Goal: Communication & Community: Connect with others

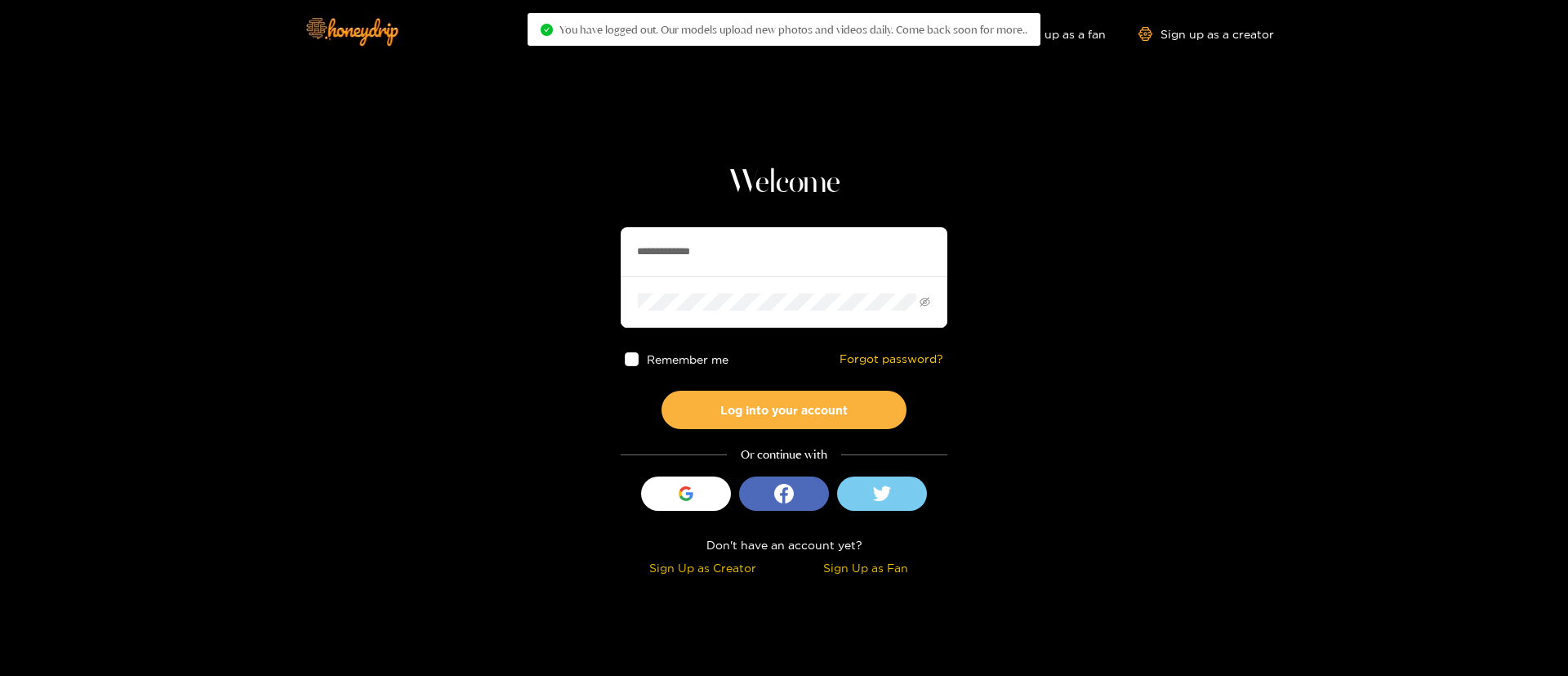
click at [818, 267] on input "**********" at bounding box center [784, 251] width 327 height 49
click at [818, 266] on input "**********" at bounding box center [784, 251] width 327 height 49
click at [817, 265] on input "**********" at bounding box center [784, 251] width 327 height 49
type input "**********"
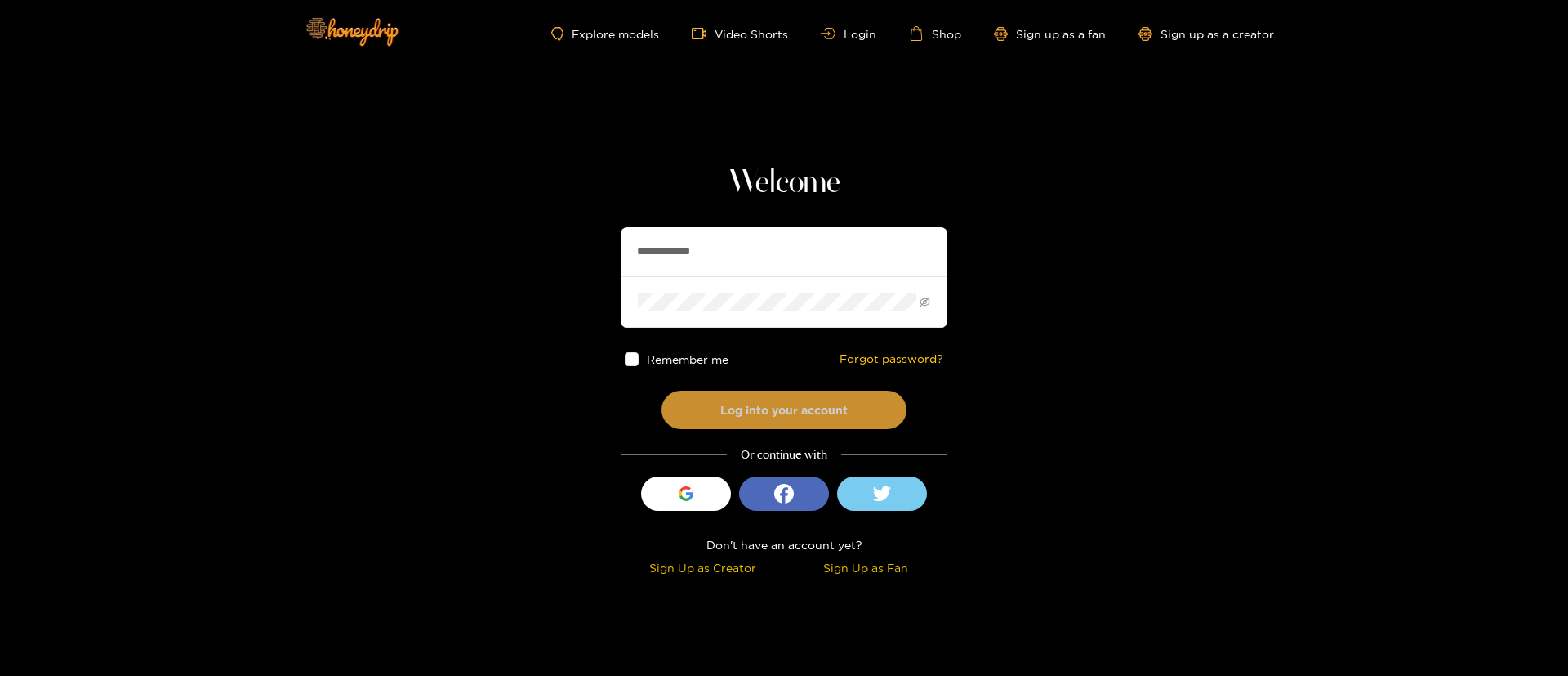
click at [763, 407] on button "Log into your account" at bounding box center [784, 410] width 245 height 38
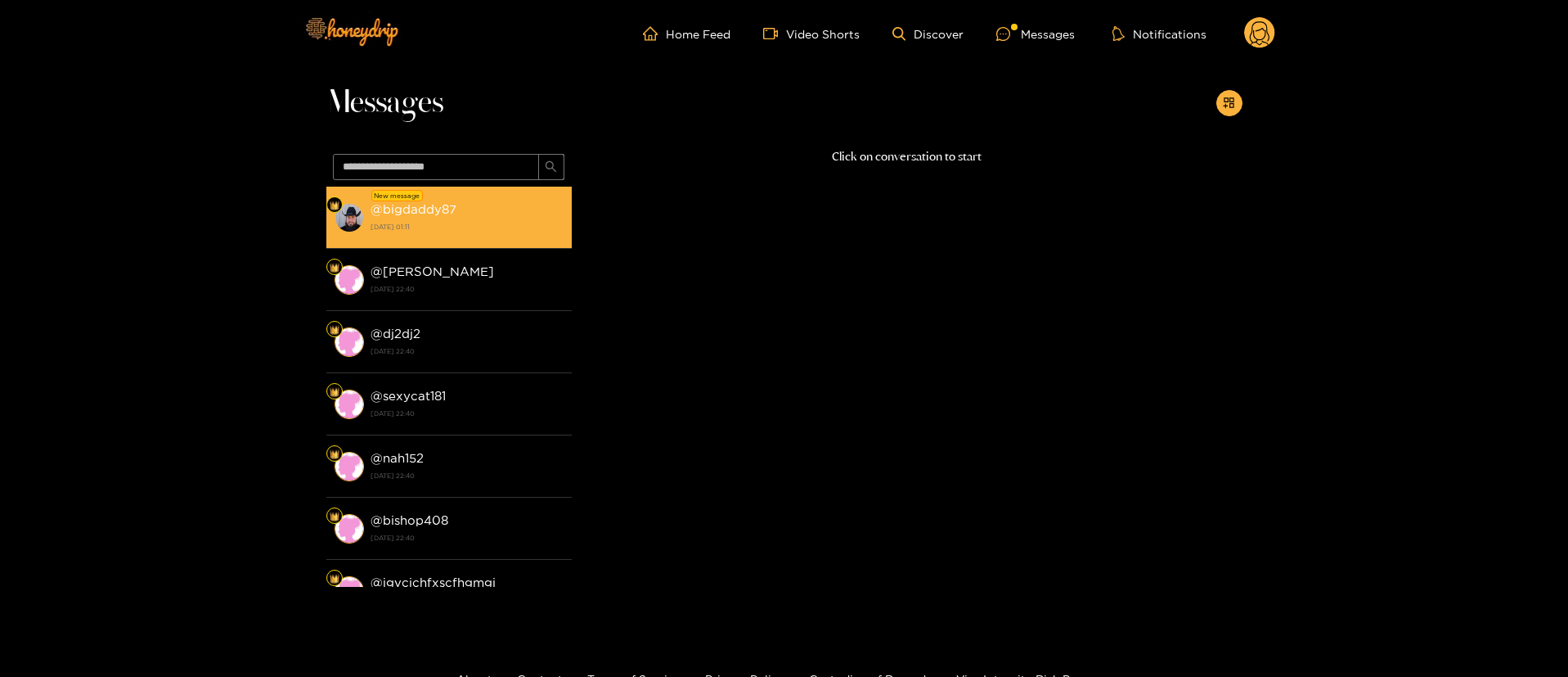
click at [513, 211] on div "@ bigdaddy87 23 August 2025 01:11" at bounding box center [467, 217] width 193 height 37
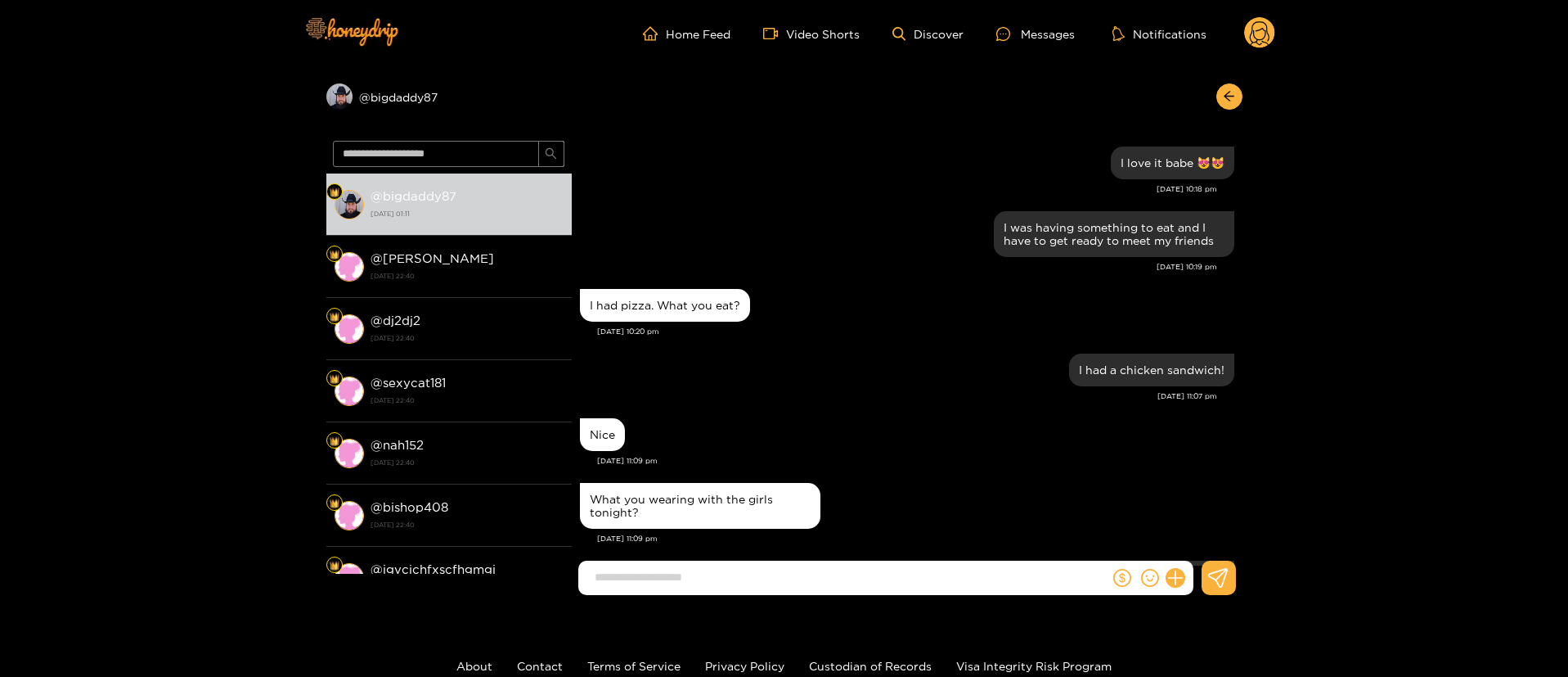
scroll to position [1585, 0]
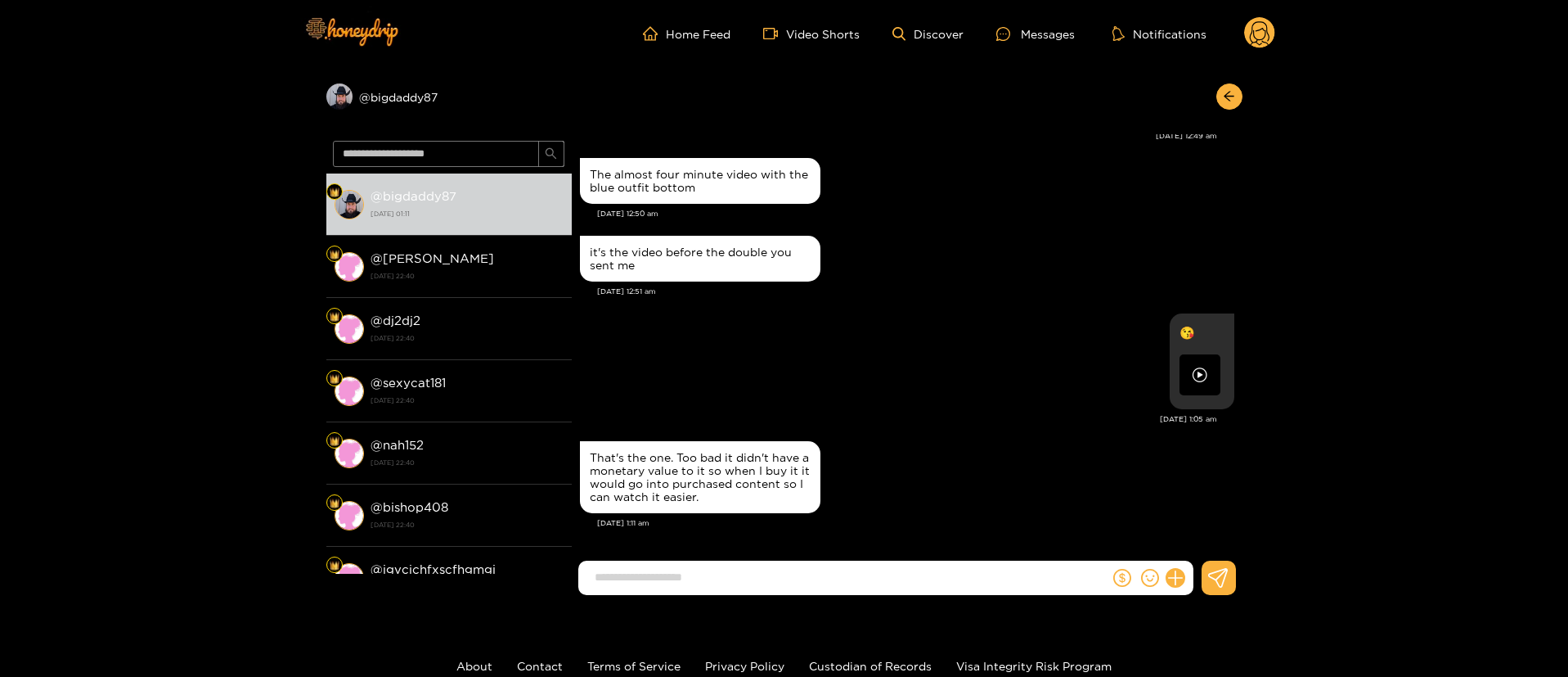
click at [891, 286] on div "Aug. 23, 12:51 am" at bounding box center [915, 291] width 638 height 12
click at [829, 567] on input at bounding box center [848, 577] width 523 height 27
click at [738, 579] on input at bounding box center [848, 577] width 523 height 27
type input "*"
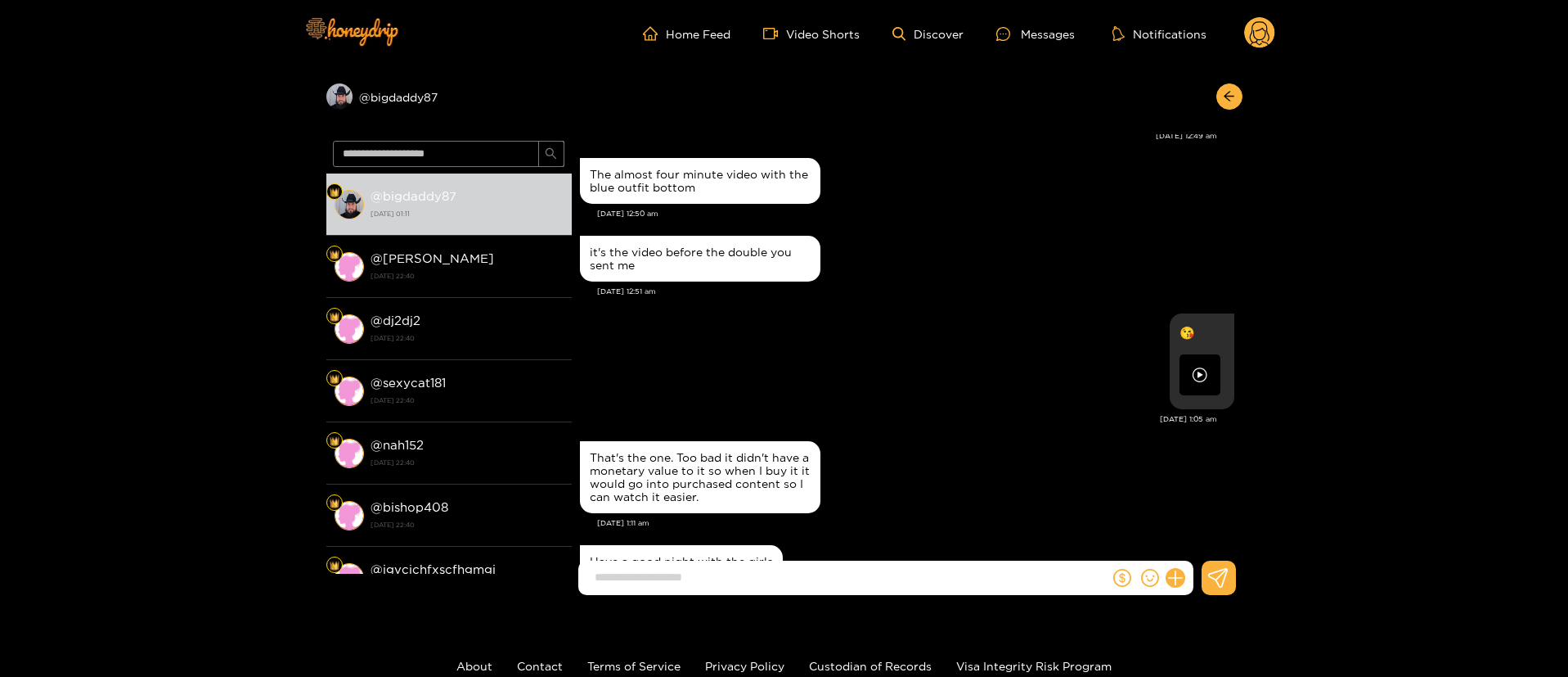
scroll to position [1649, 0]
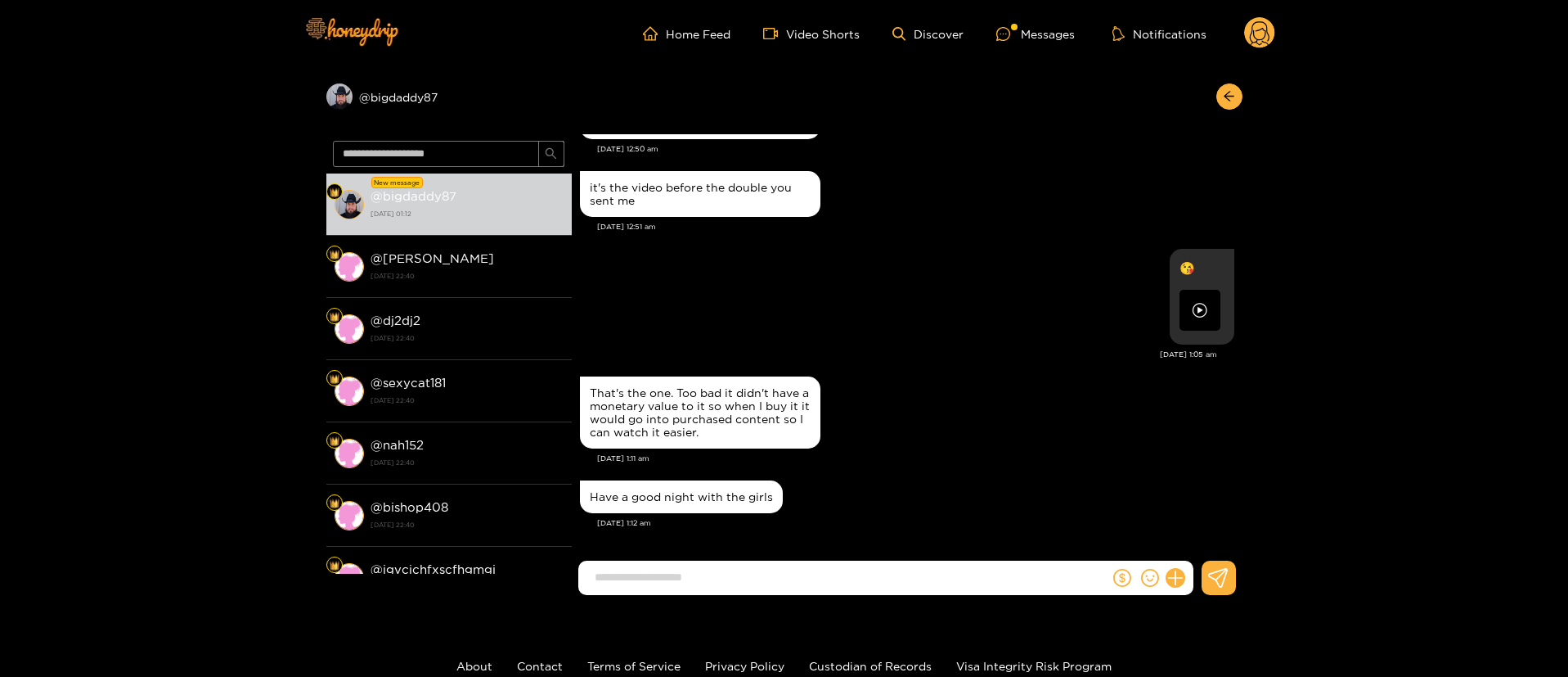
paste input "**********"
type input "**********"
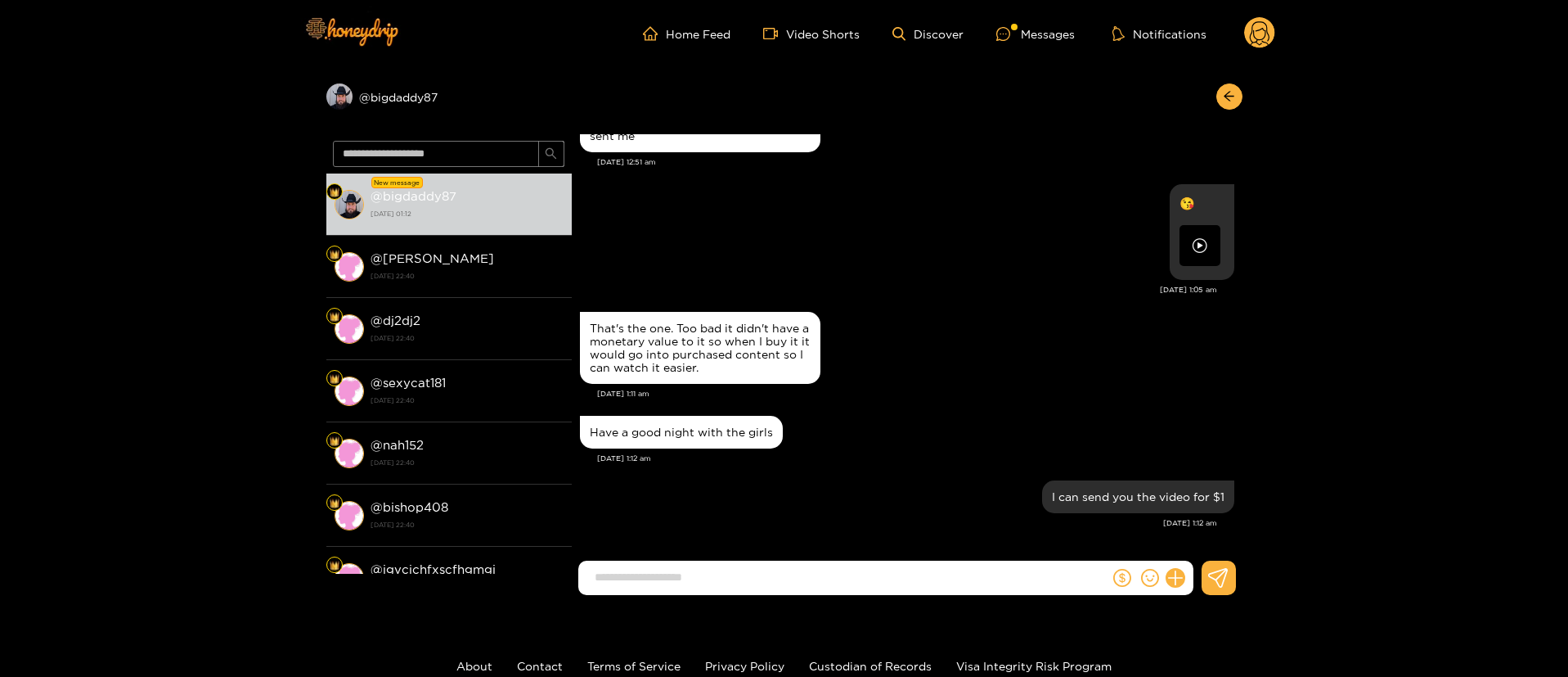
click at [903, 370] on div "That's the one. Too bad it didn't have a monetary value to it so when I buy it …" at bounding box center [907, 348] width 654 height 80
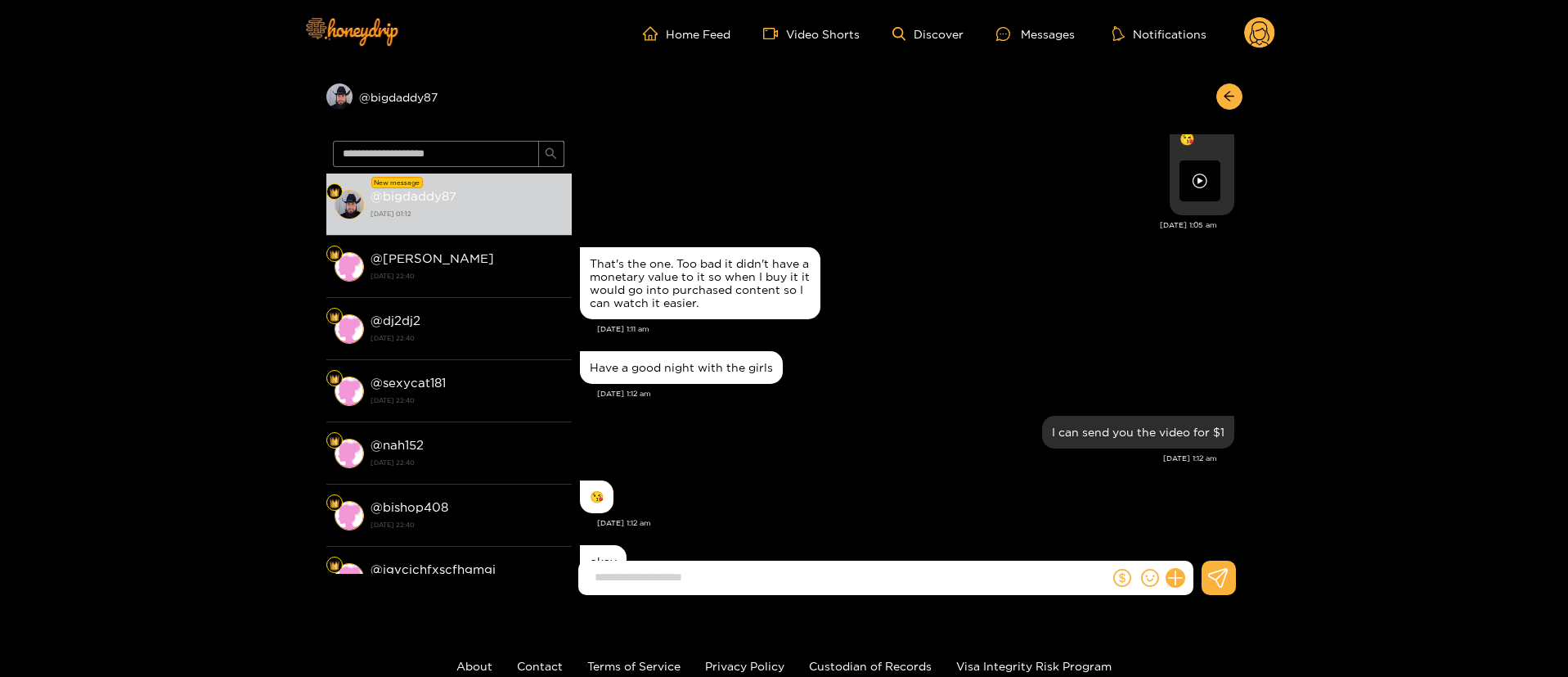
click at [769, 560] on form at bounding box center [844, 577] width 532 height 34
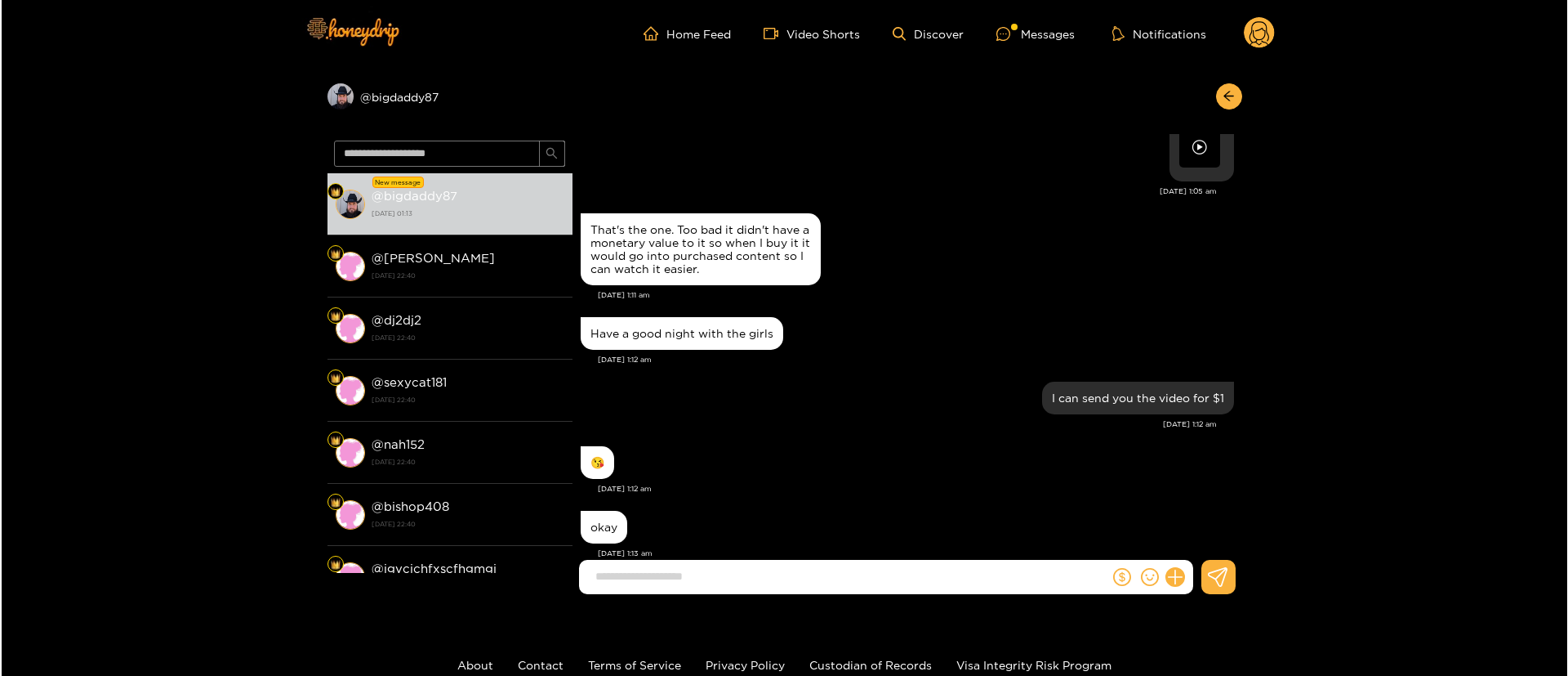
scroll to position [1840, 0]
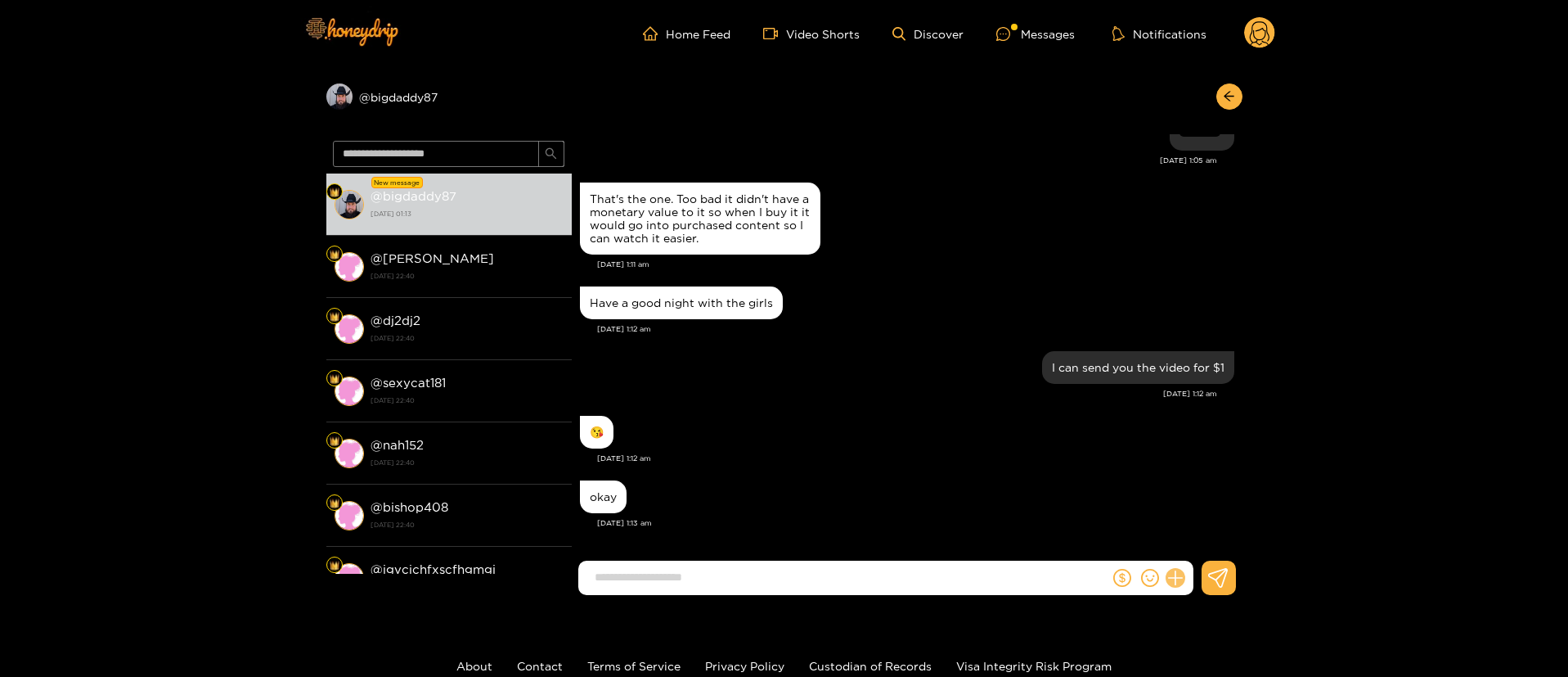
click at [1177, 573] on icon at bounding box center [1175, 578] width 19 height 19
click at [1207, 536] on icon at bounding box center [1206, 538] width 17 height 17
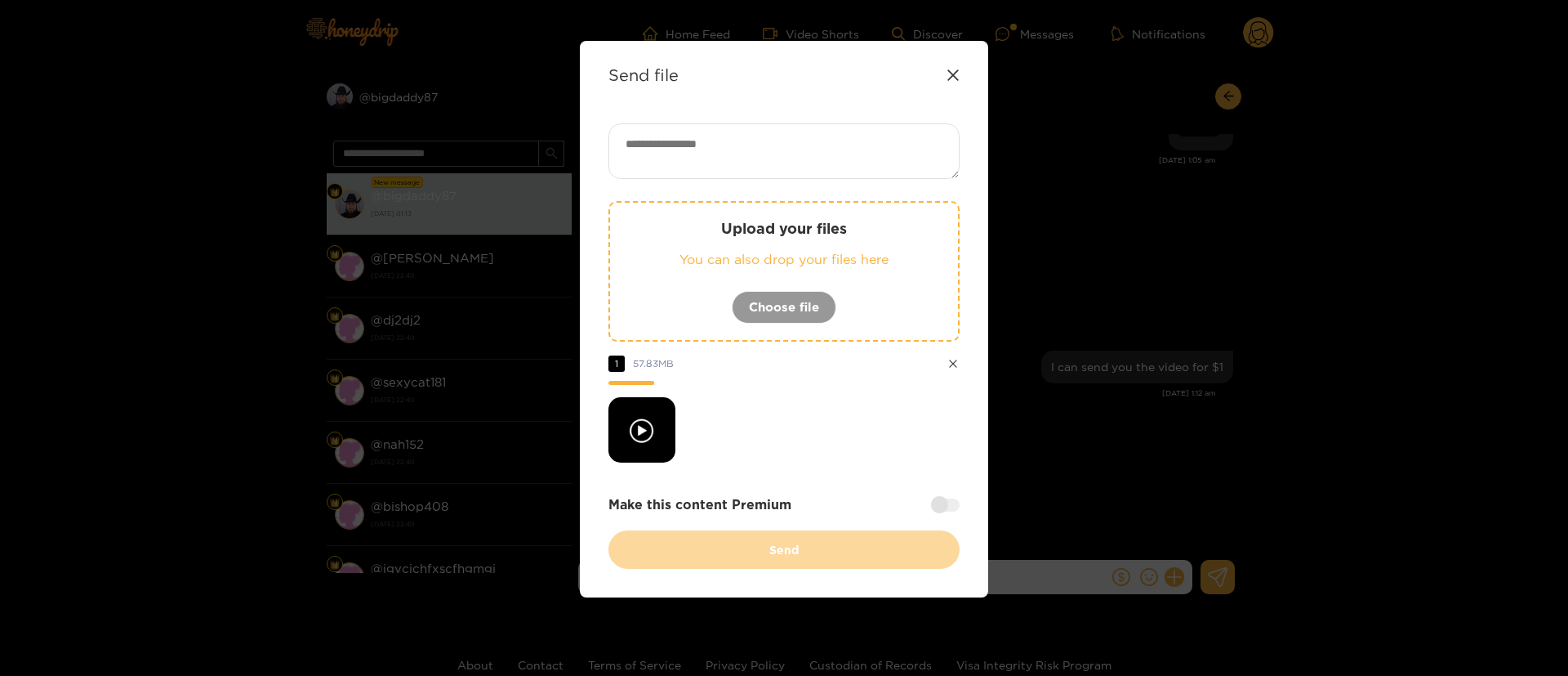
drag, startPoint x: 850, startPoint y: 440, endPoint x: 946, endPoint y: 459, distance: 97.9
click at [850, 442] on div at bounding box center [784, 430] width 351 height 66
click at [950, 500] on div at bounding box center [945, 506] width 28 height 13
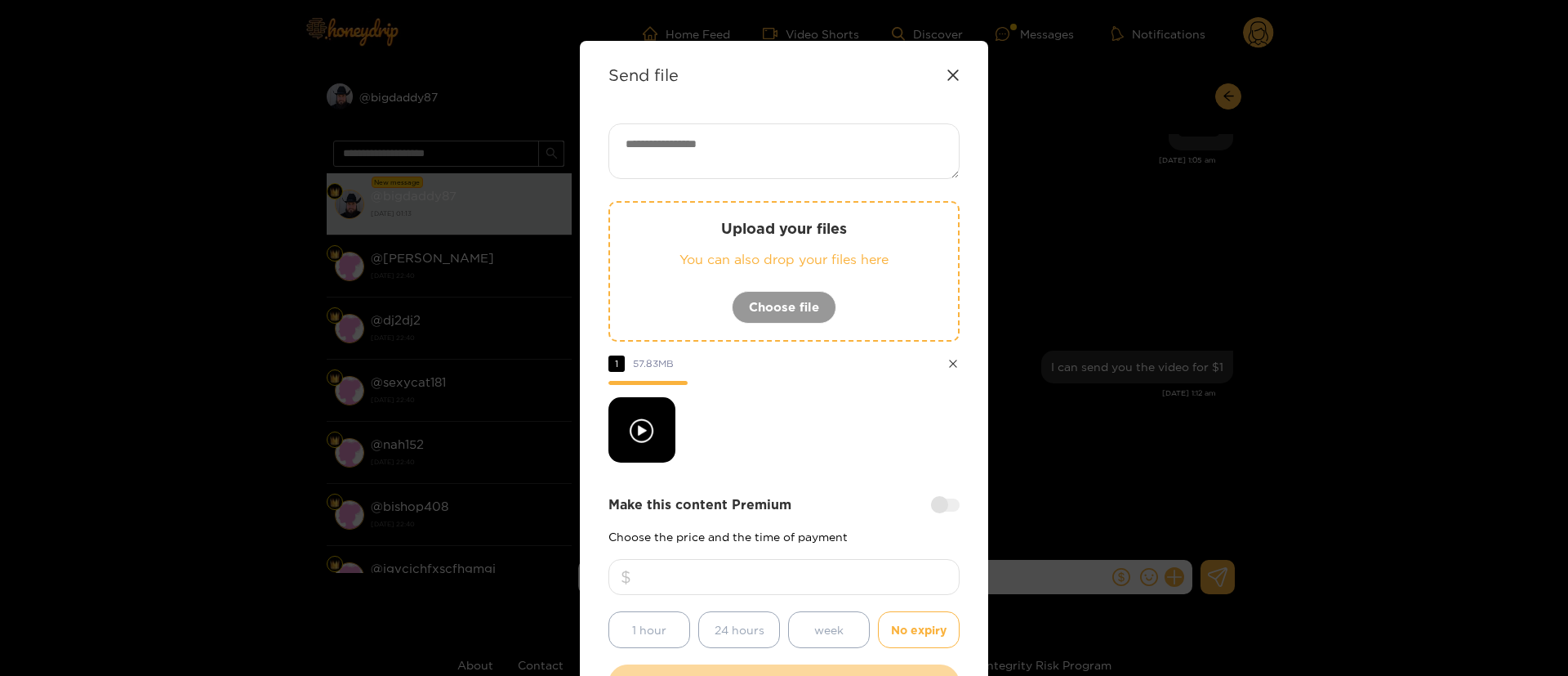
click at [844, 580] on input "number" at bounding box center [784, 576] width 351 height 36
type input "*"
click at [806, 471] on div "Upload your files You can also drop your files here Choose file 1 57.83 MB Make…" at bounding box center [784, 412] width 351 height 580
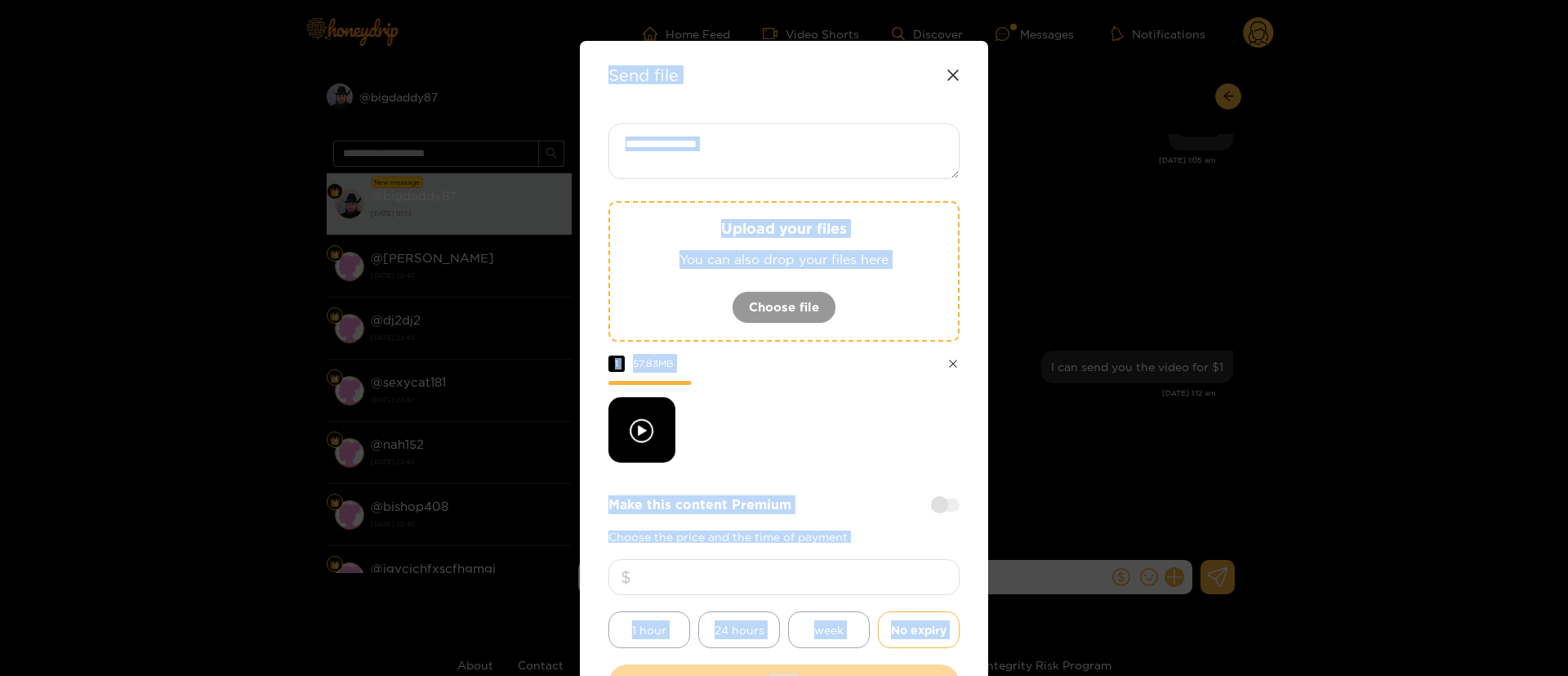
click at [1098, 675] on html "Home Feed Video Shorts Discover Messages Notifications 0 Preview @ bigdaddy87 N…" at bounding box center [784, 338] width 1568 height 676
click at [786, 446] on div at bounding box center [784, 430] width 351 height 66
click at [830, 392] on div "Upload your files You can also drop your files here Choose file 1 57.83 MB" at bounding box center [784, 332] width 351 height 262
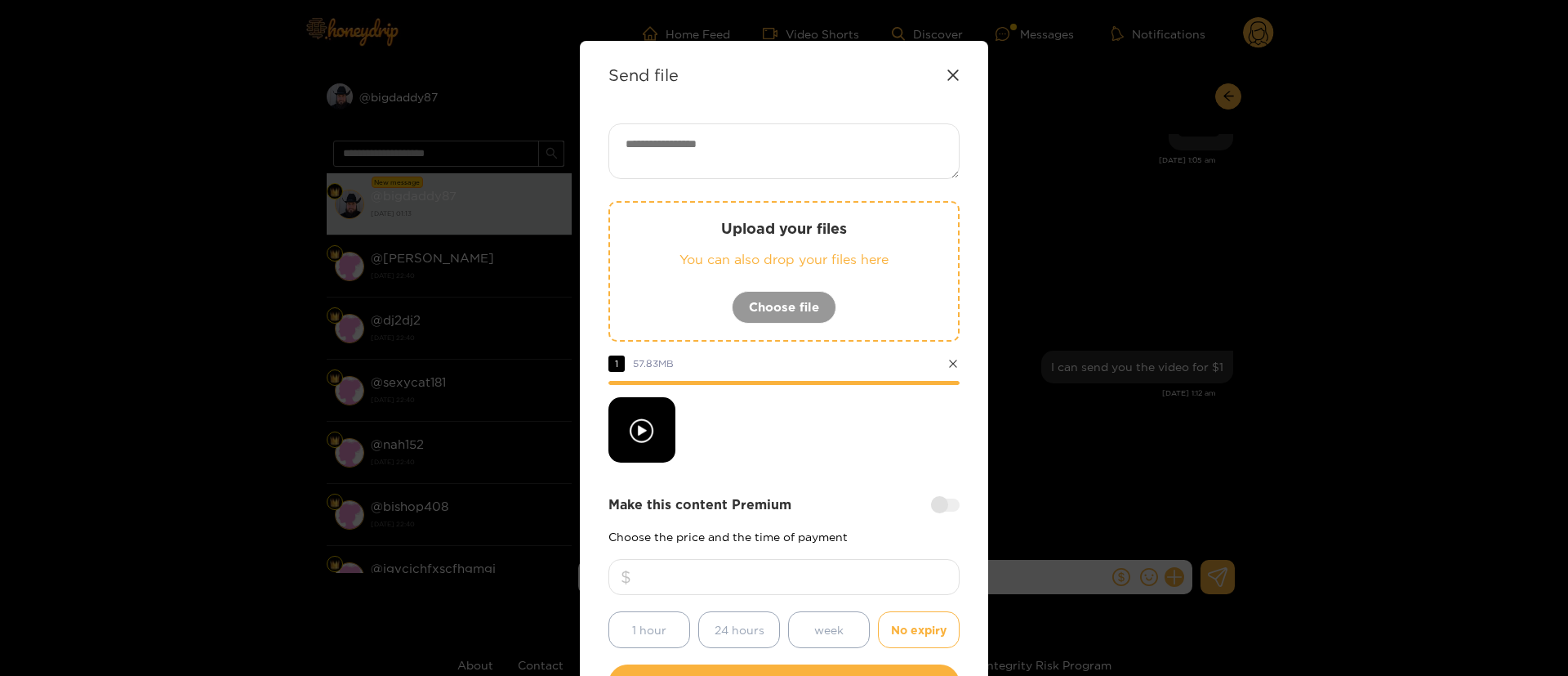
click at [821, 453] on div at bounding box center [784, 430] width 351 height 66
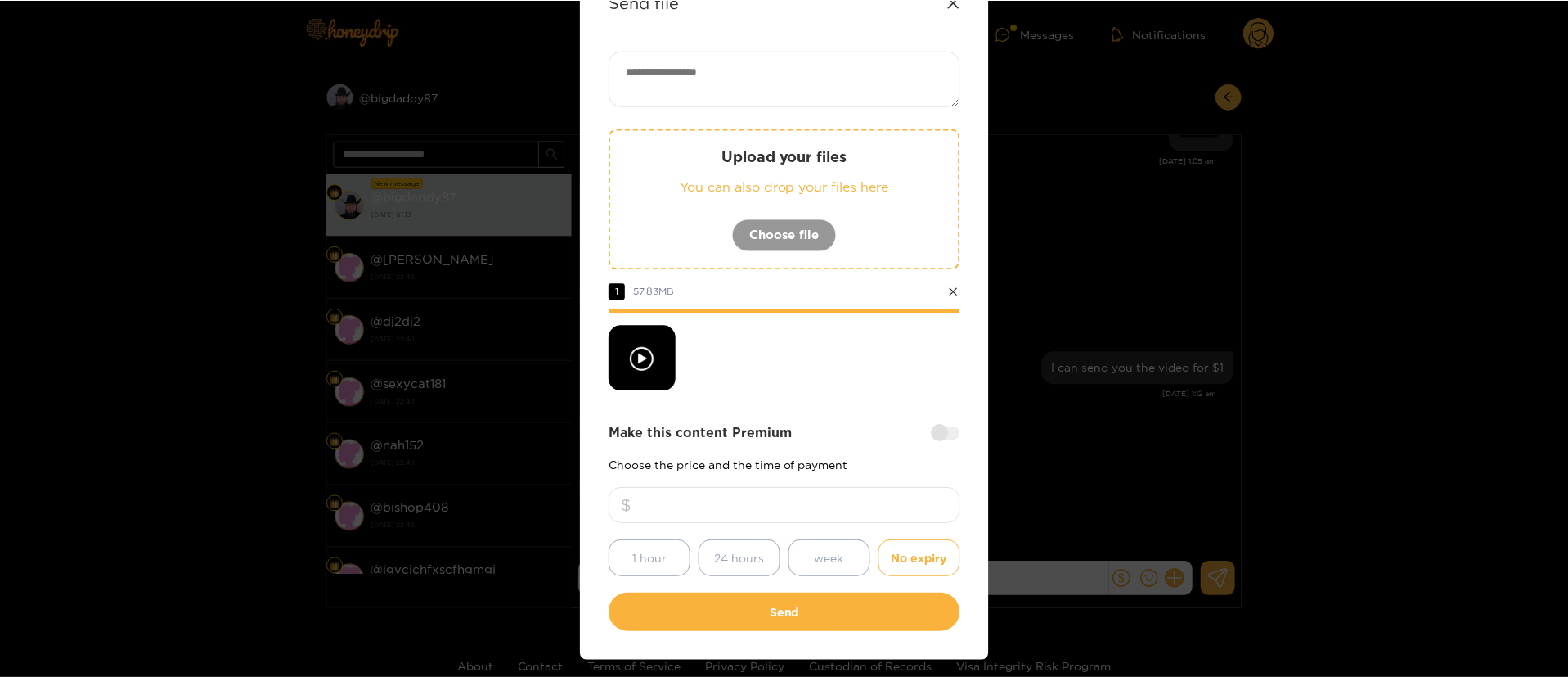
scroll to position [121, 0]
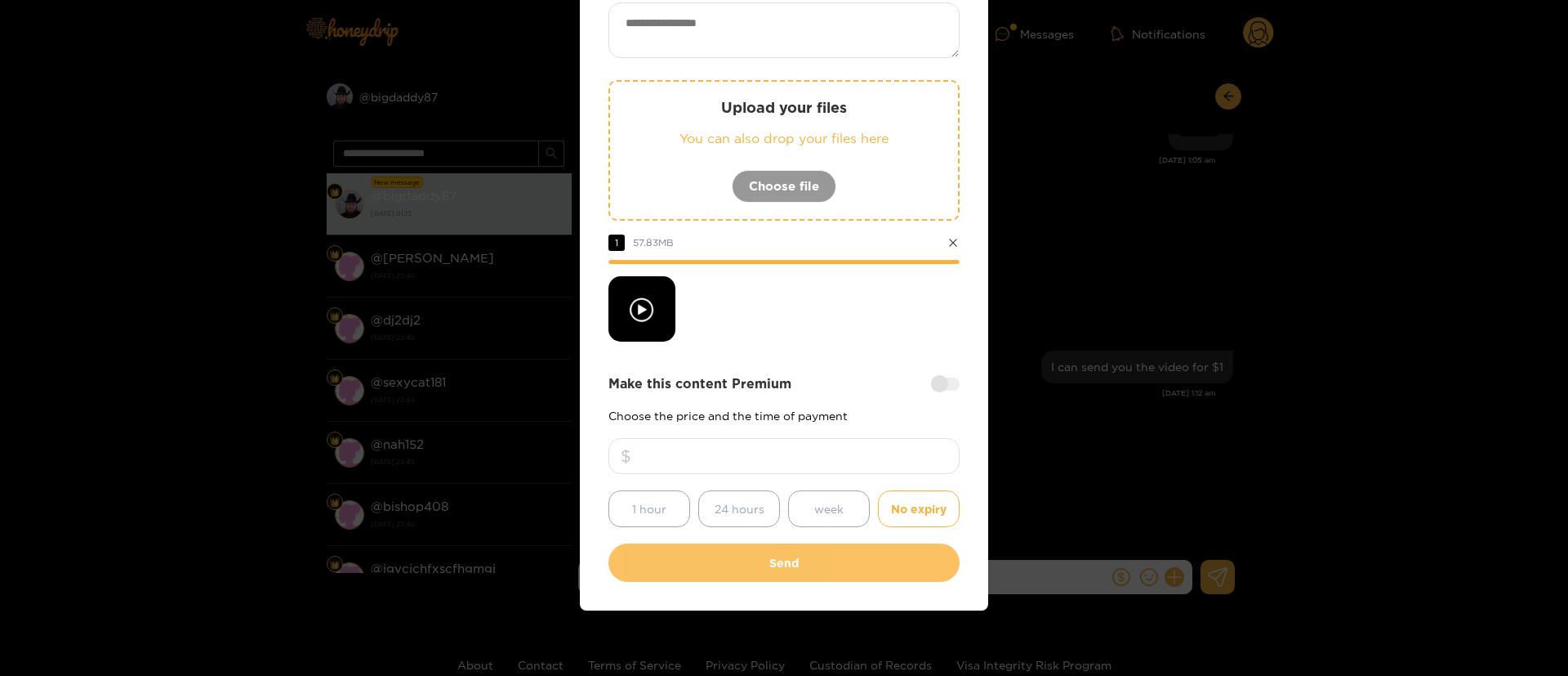
click at [784, 575] on button "Send" at bounding box center [784, 563] width 351 height 38
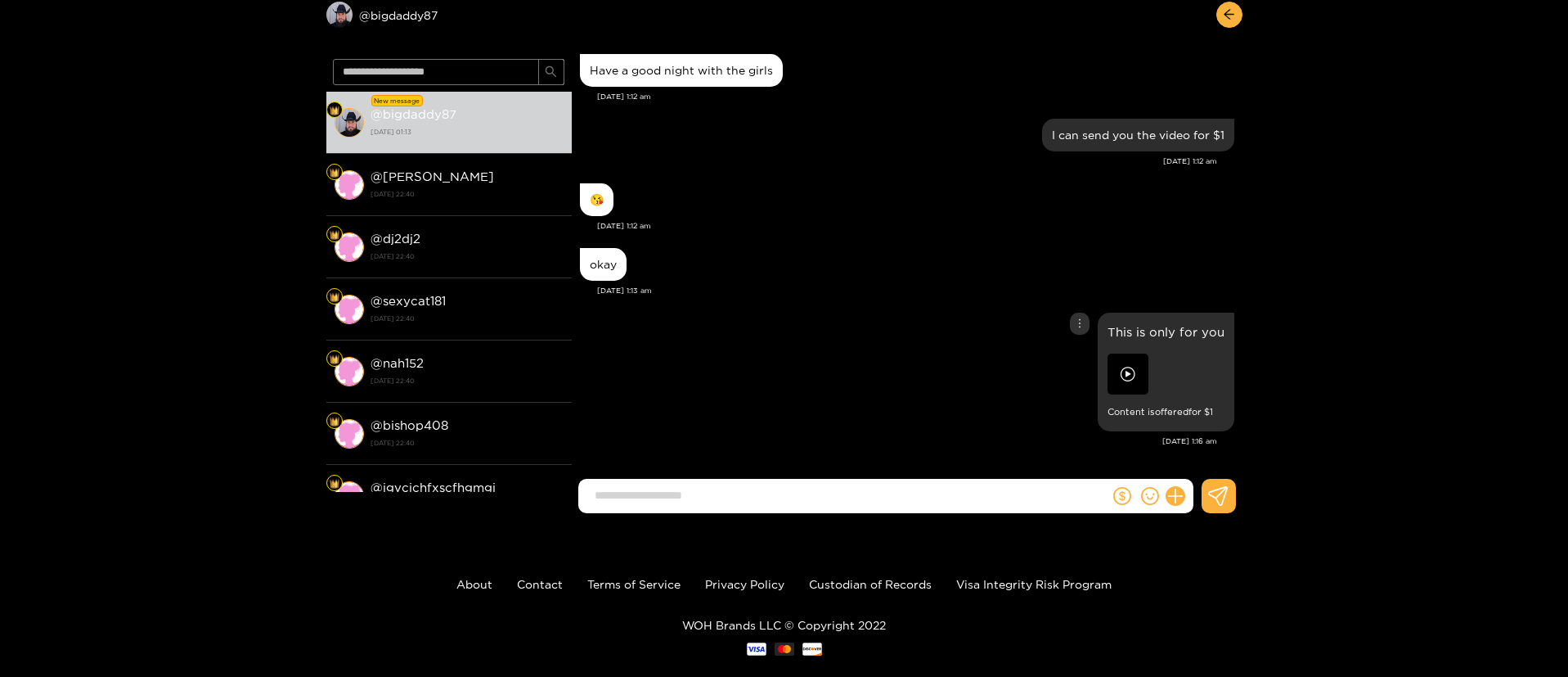
scroll to position [110, 0]
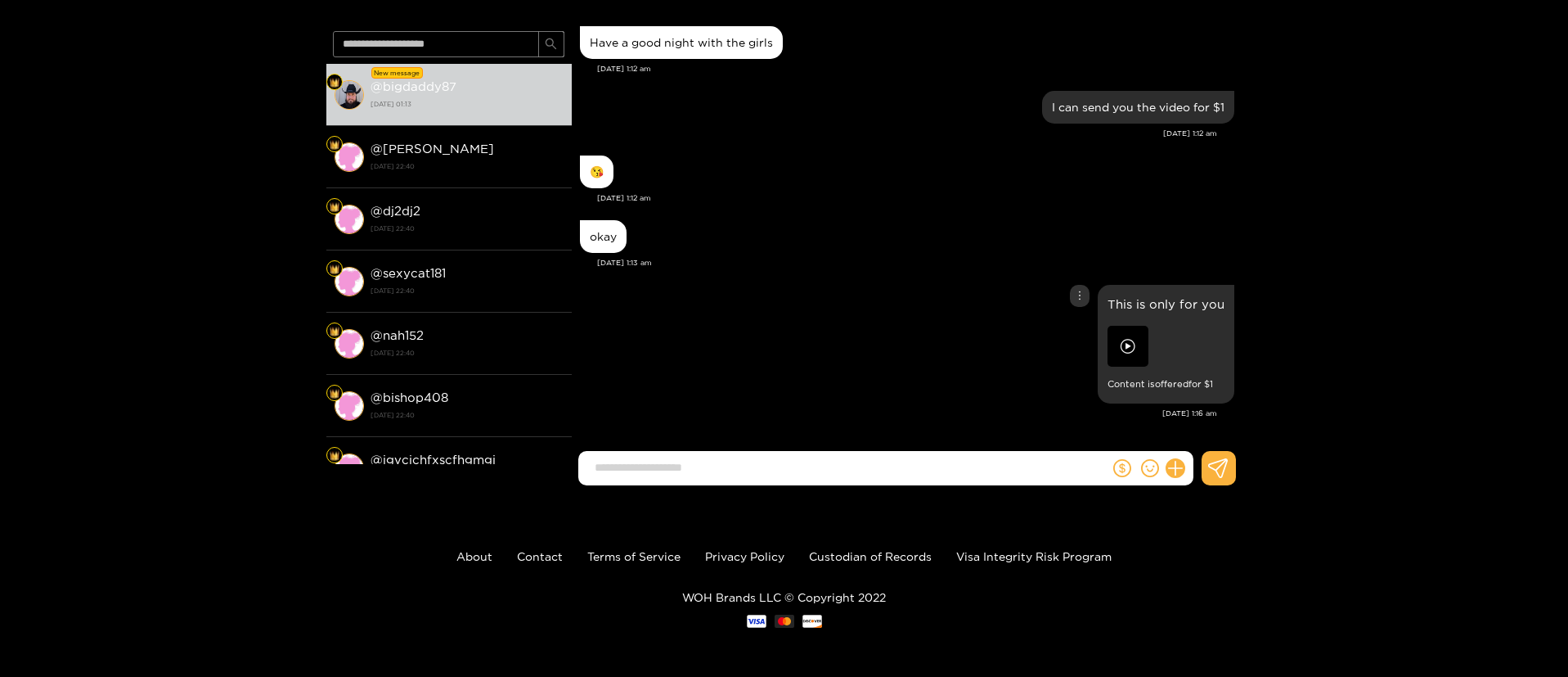
click at [927, 330] on div "This is only for you Content is offered for $ 1" at bounding box center [907, 344] width 654 height 127
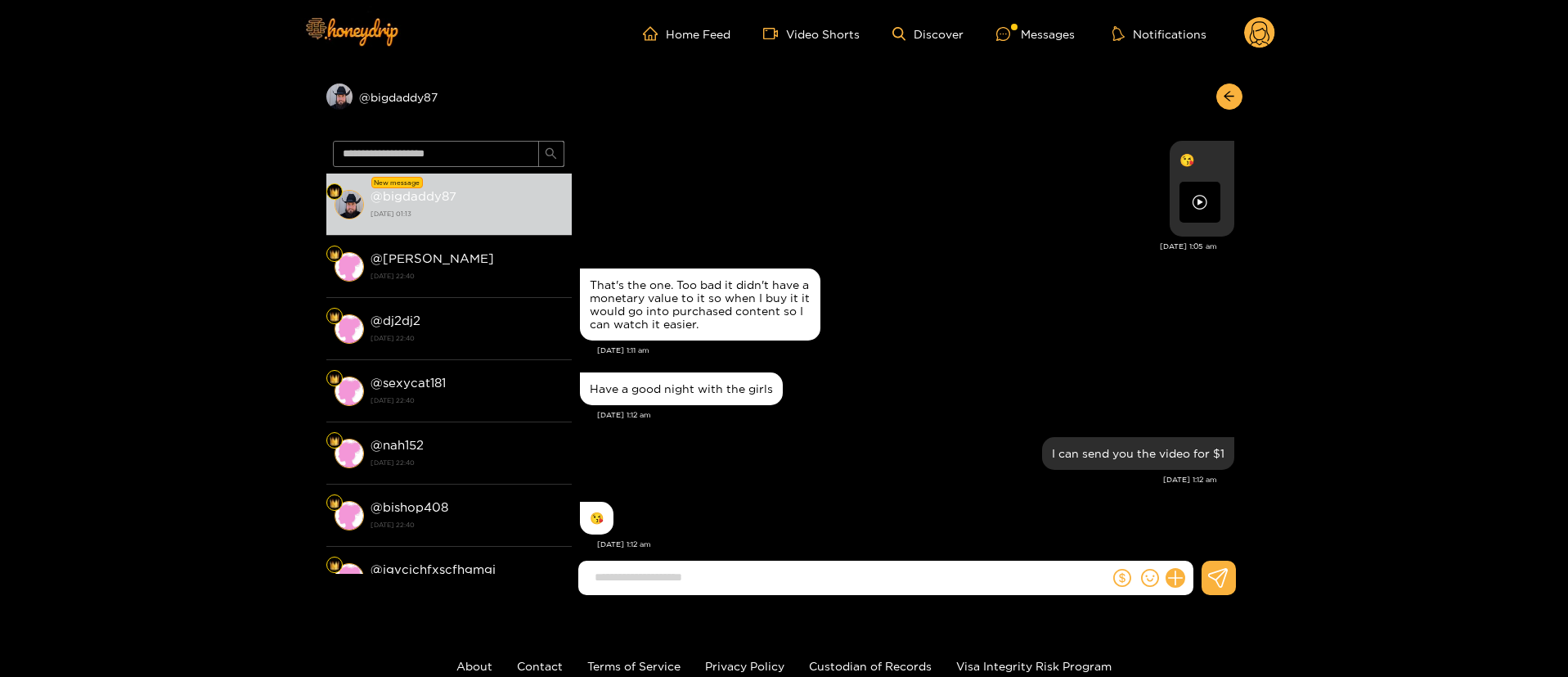
scroll to position [1748, 0]
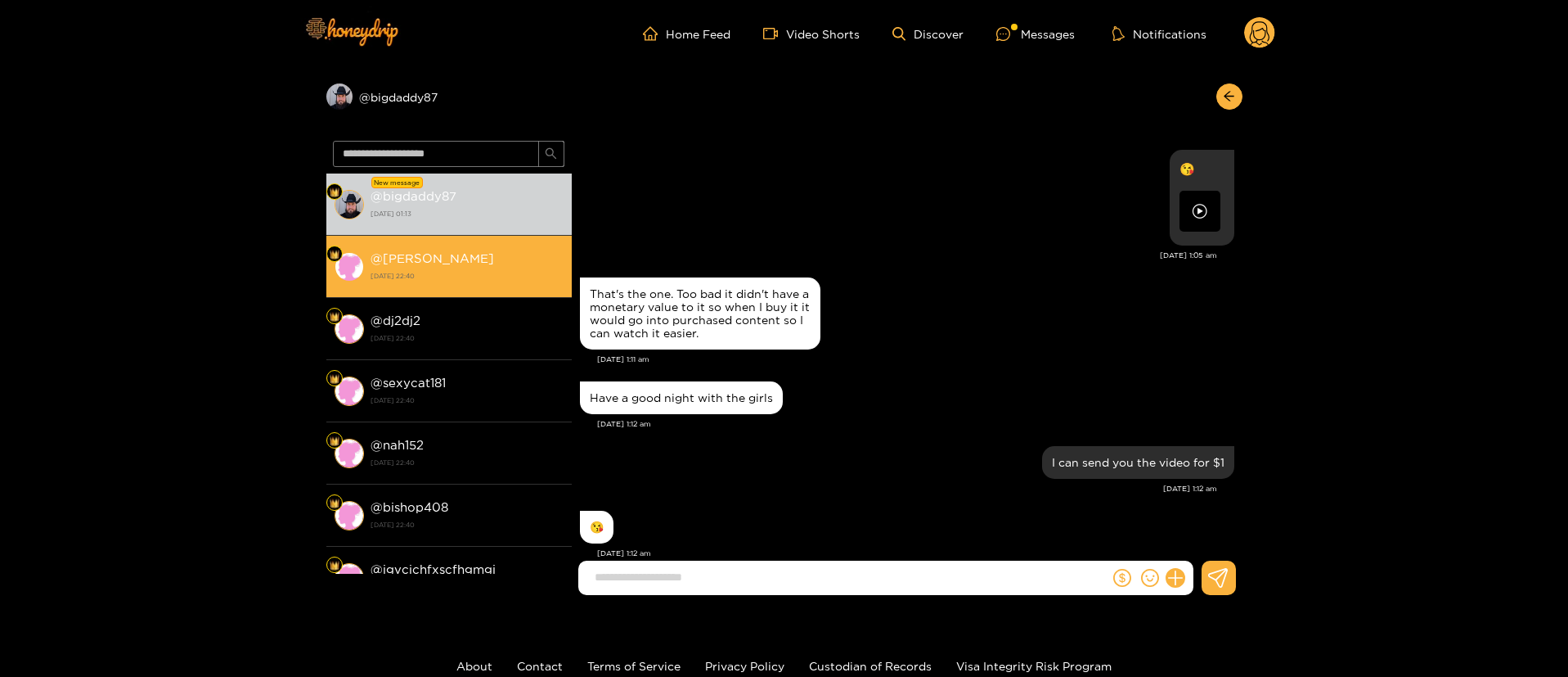
click at [502, 253] on div "@ brennan 15 August 2025 22:40" at bounding box center [467, 266] width 193 height 37
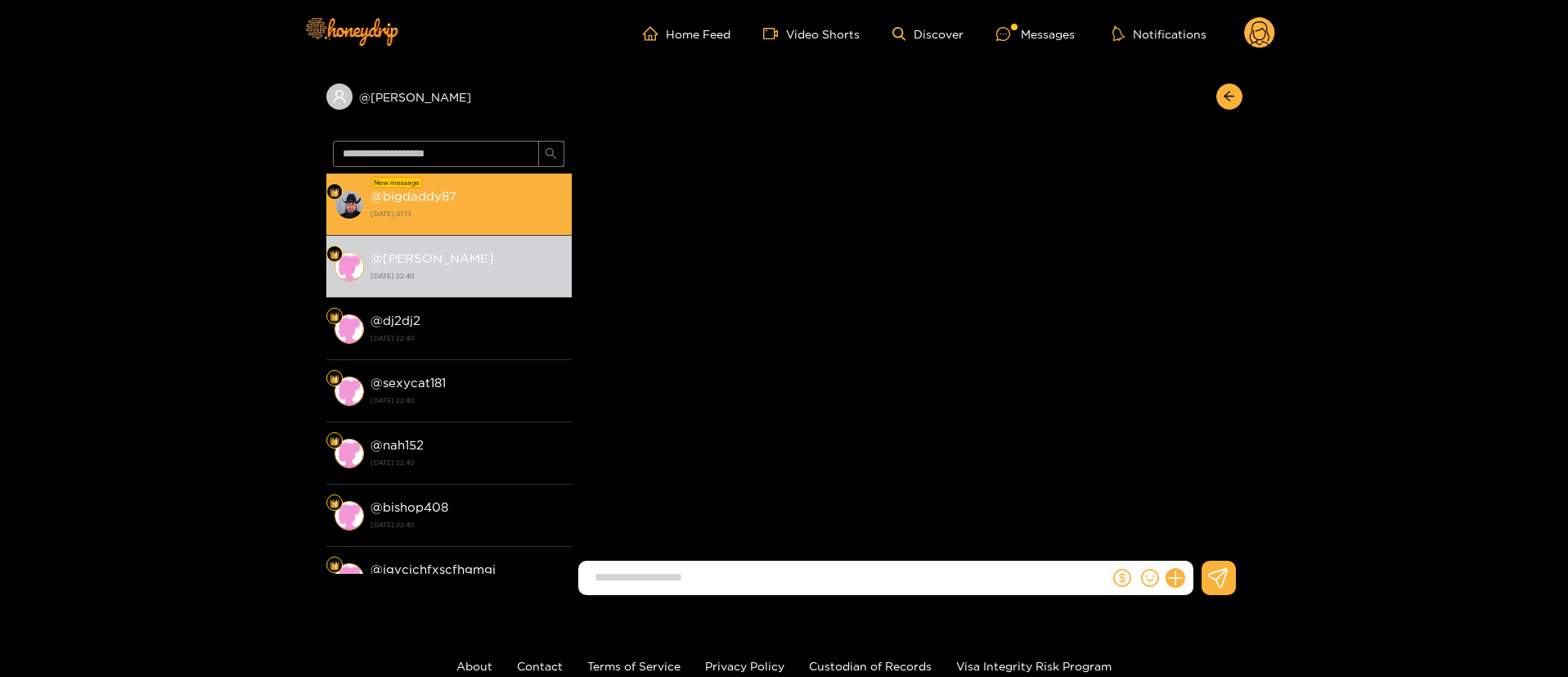
click at [499, 207] on strong "23 August 2025 01:13" at bounding box center [467, 214] width 193 height 15
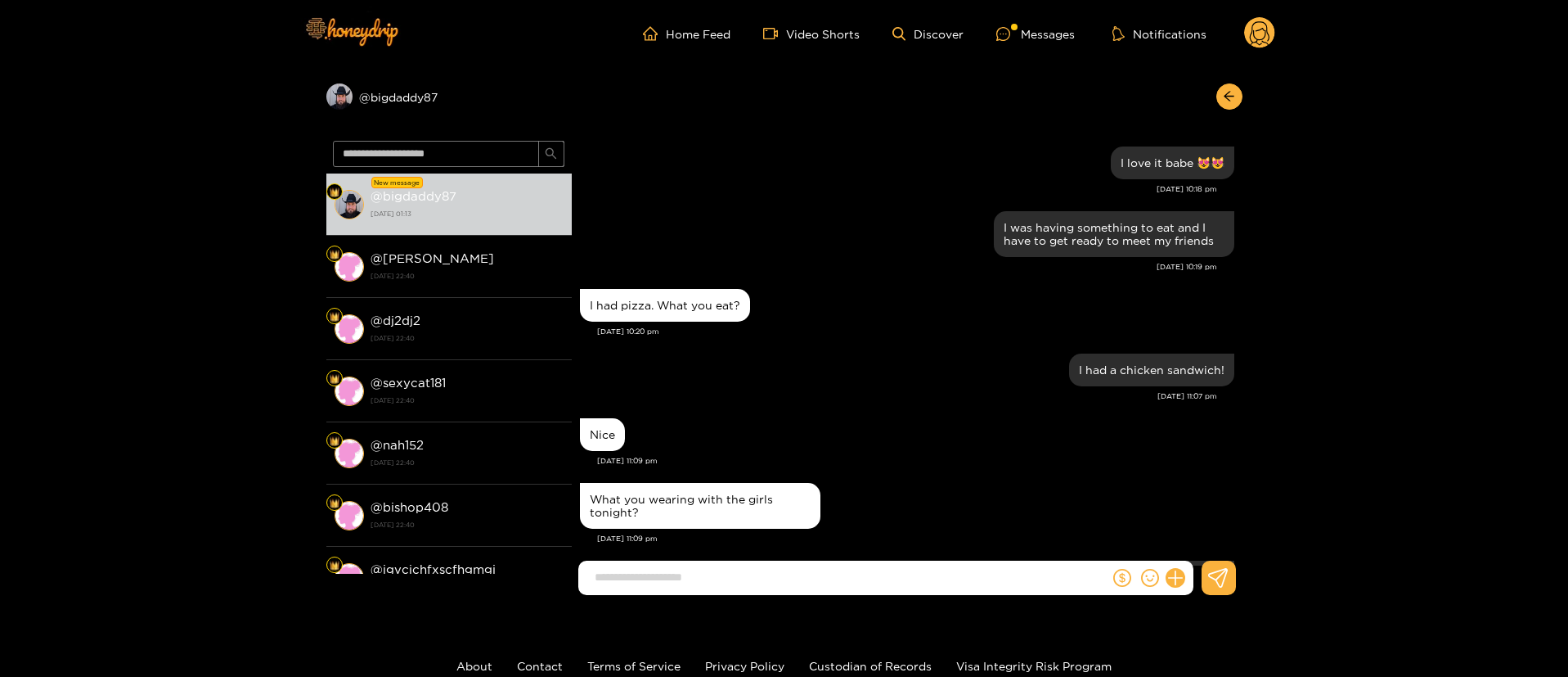
scroll to position [2065, 0]
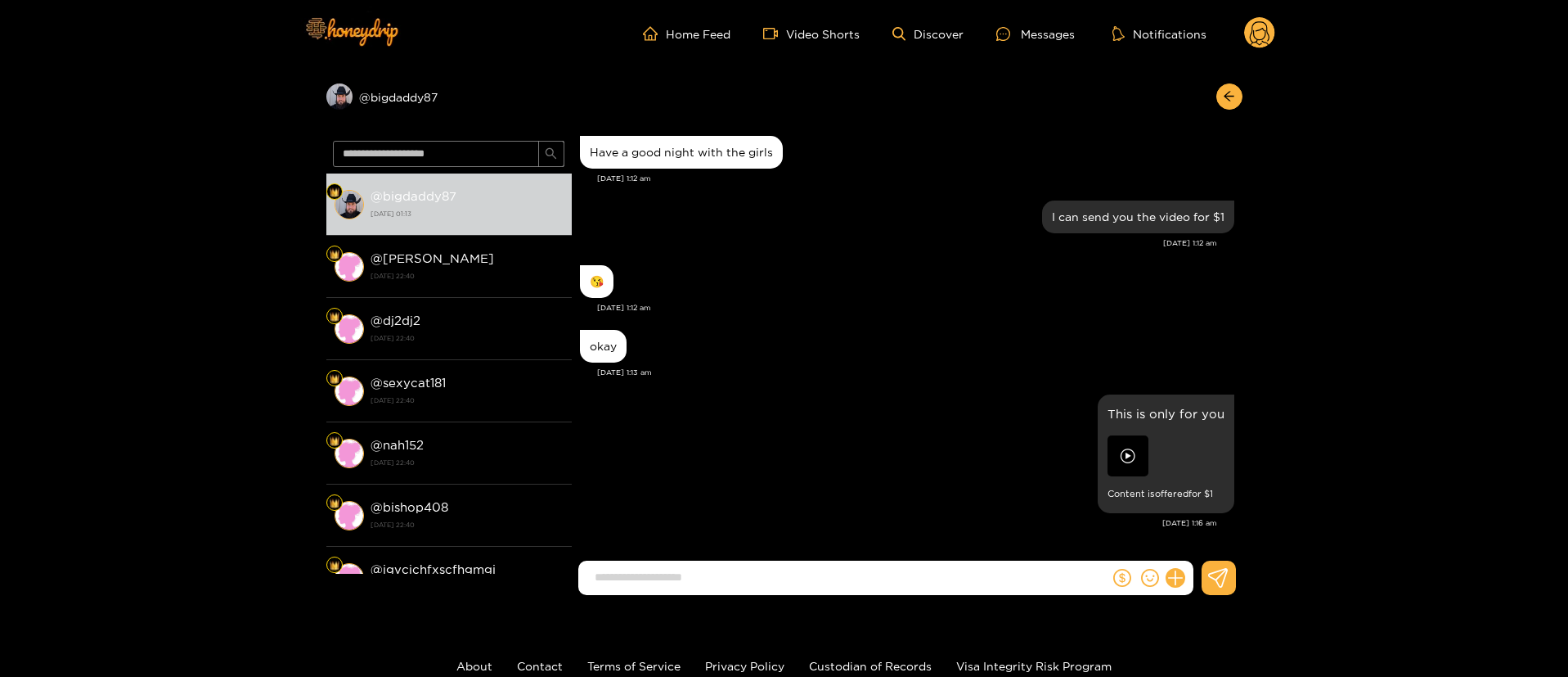
click at [855, 330] on div "okay" at bounding box center [907, 346] width 654 height 41
click at [1250, 27] on circle at bounding box center [1259, 32] width 31 height 31
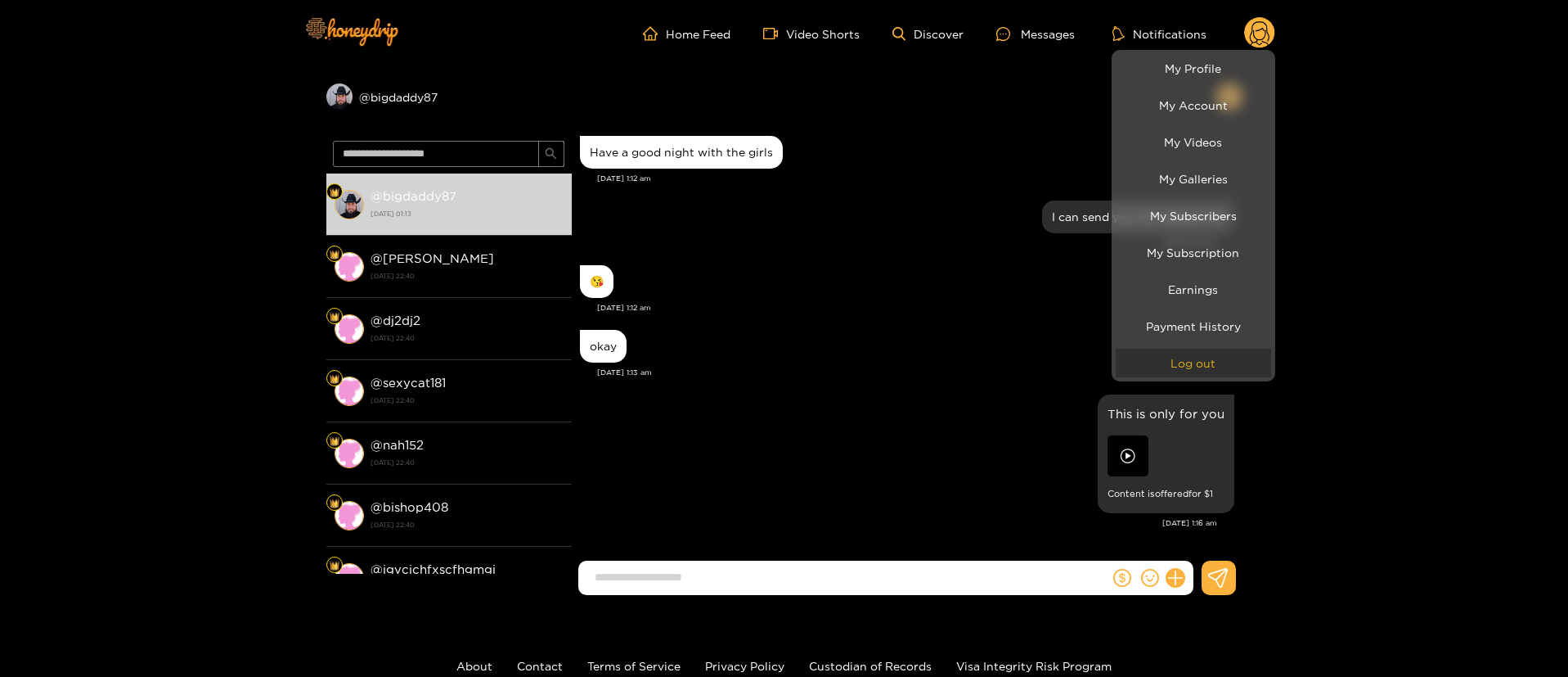
click at [1228, 364] on button "Log out" at bounding box center [1193, 363] width 156 height 28
